Goal: Transaction & Acquisition: Purchase product/service

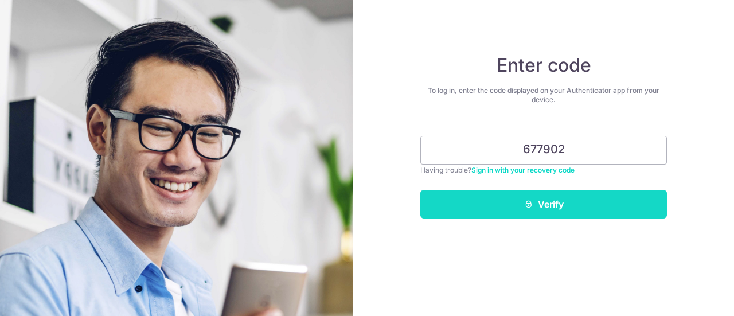
type input "677902"
click at [525, 209] on button "Verify" at bounding box center [543, 204] width 247 height 29
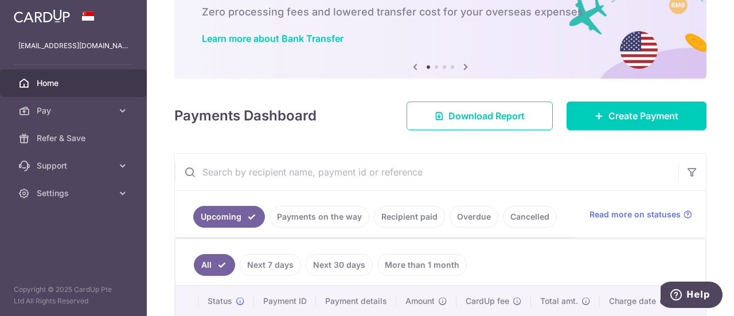
scroll to position [115, 0]
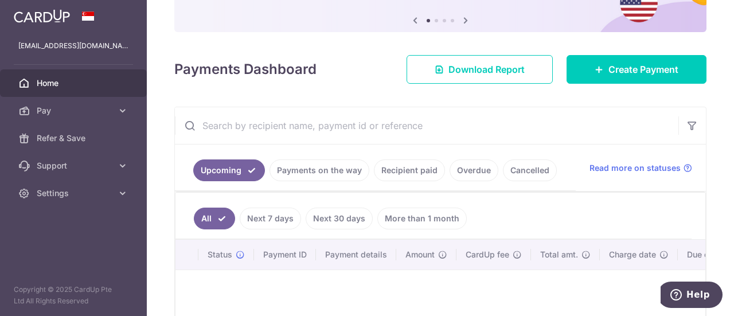
click at [322, 169] on link "Payments on the way" at bounding box center [319, 170] width 100 height 22
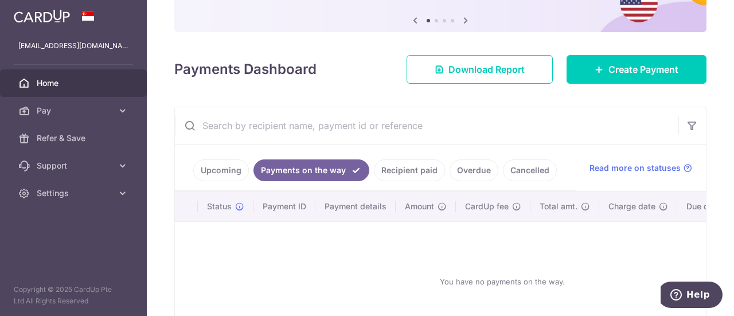
click at [398, 169] on link "Recipient paid" at bounding box center [409, 170] width 71 height 22
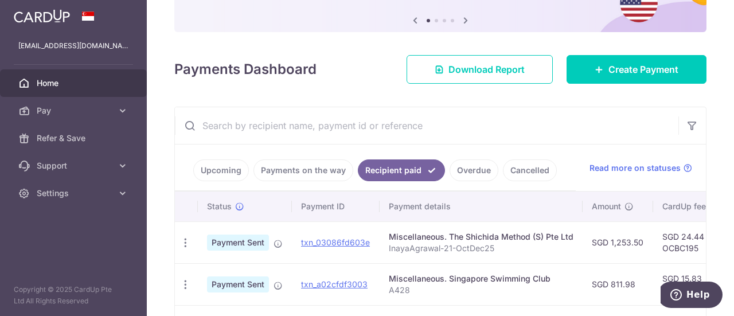
click at [245, 172] on link "Upcoming" at bounding box center [221, 170] width 56 height 22
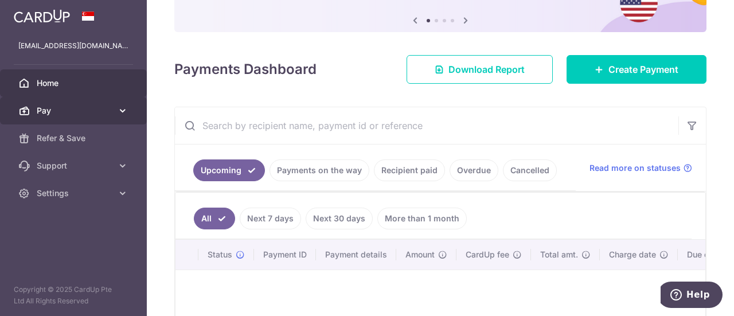
click at [98, 111] on span "Pay" at bounding box center [75, 110] width 76 height 11
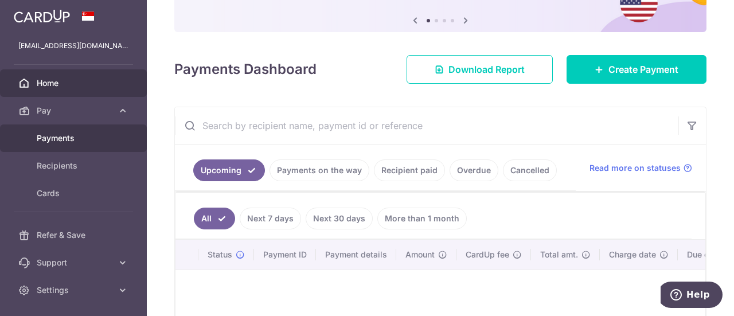
click at [86, 133] on span "Payments" at bounding box center [75, 137] width 76 height 11
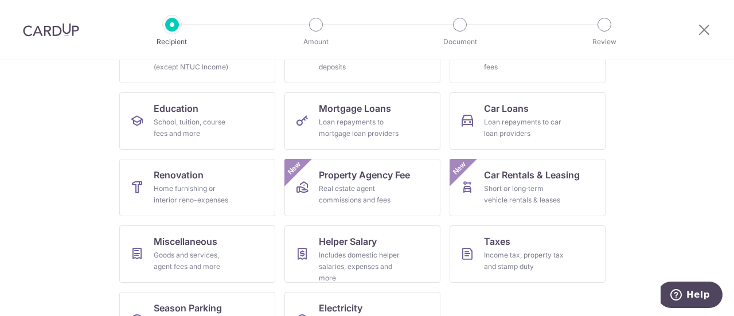
scroll to position [172, 0]
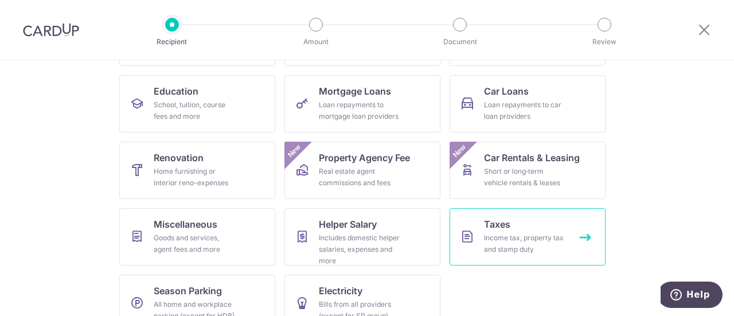
click at [546, 254] on div "Income tax, property tax and stamp duty" at bounding box center [525, 243] width 83 height 23
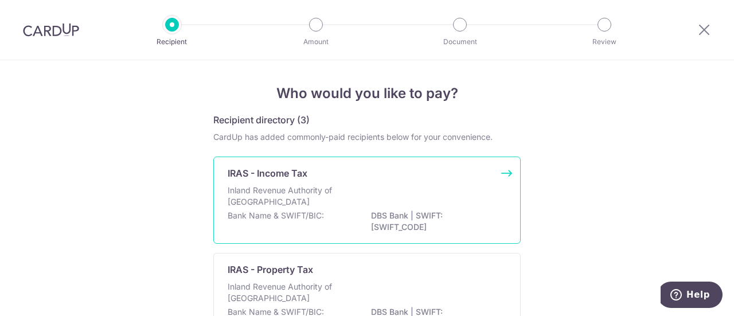
click at [313, 185] on p "Inland Revenue Authority of Singapore" at bounding box center [289, 196] width 122 height 23
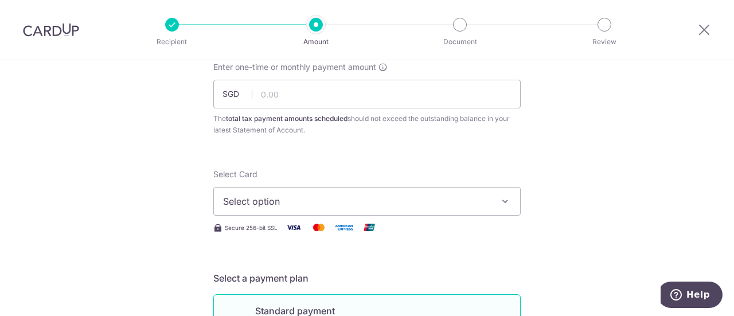
scroll to position [57, 0]
